Goal: Task Accomplishment & Management: Use online tool/utility

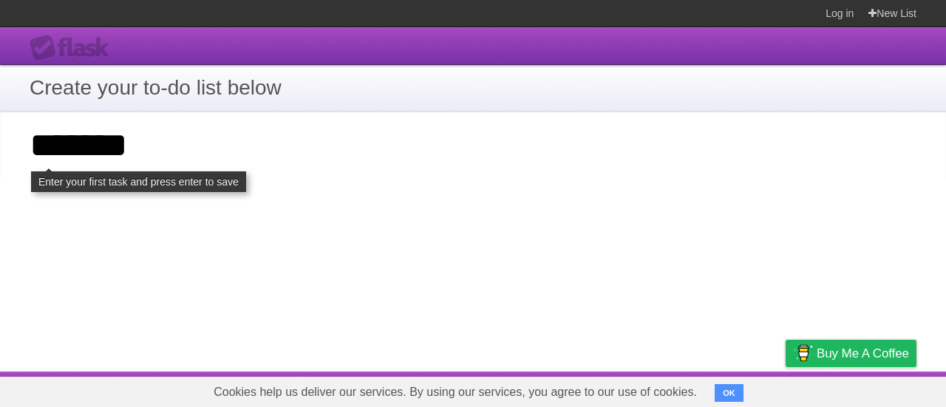
type input "*******"
click input "**********" at bounding box center [0, 0] width 0 height 0
click at [152, 157] on input "*******" at bounding box center [473, 146] width 946 height 68
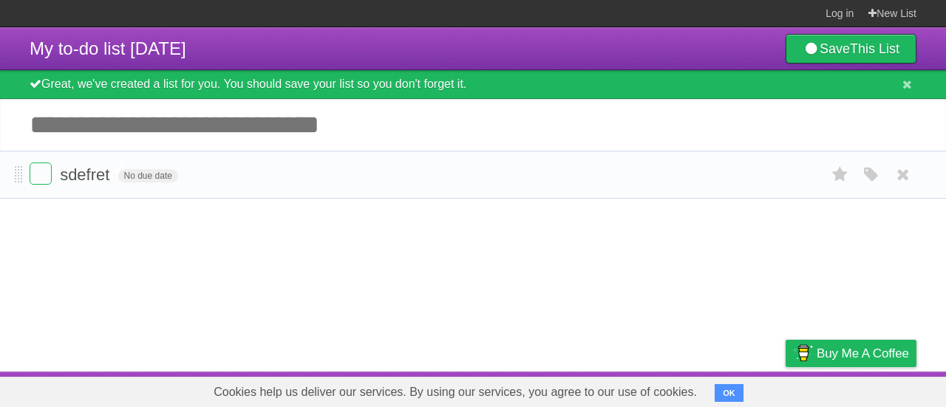
click at [100, 168] on span "sdefret" at bounding box center [86, 175] width 53 height 18
